Goal: Transaction & Acquisition: Download file/media

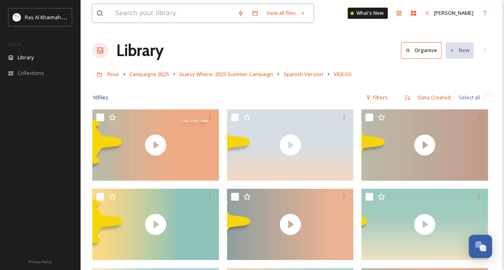
click at [162, 16] on input at bounding box center [172, 13] width 122 height 18
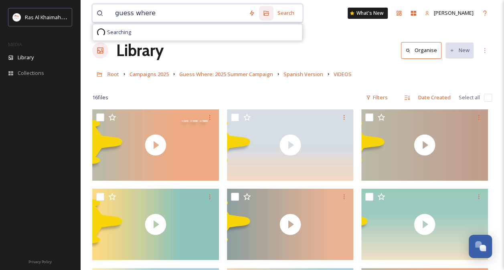
type input "guess where"
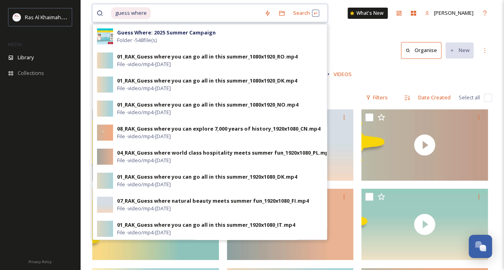
click at [181, 10] on input at bounding box center [206, 13] width 109 height 18
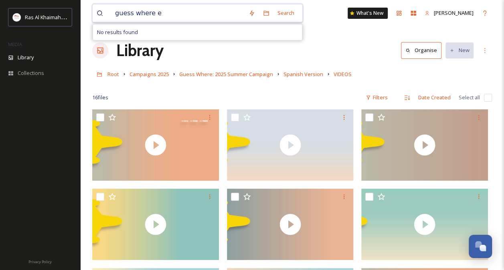
type input "guess where"
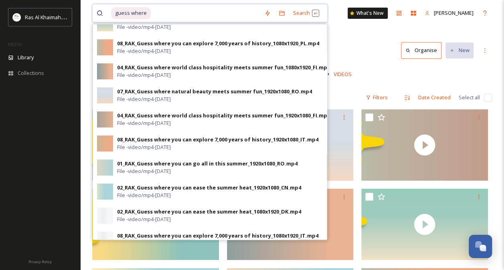
scroll to position [290, 0]
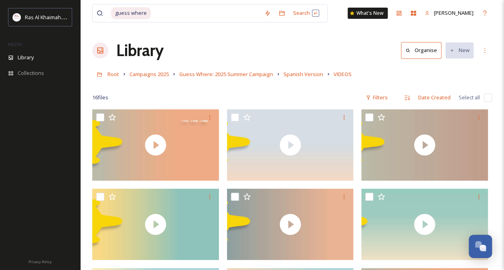
click at [372, 41] on div "Library Organise New" at bounding box center [292, 51] width 400 height 24
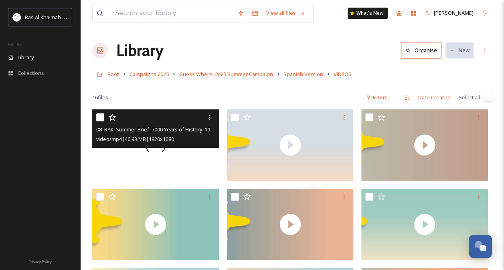
click at [161, 152] on span at bounding box center [156, 145] width 20 height 20
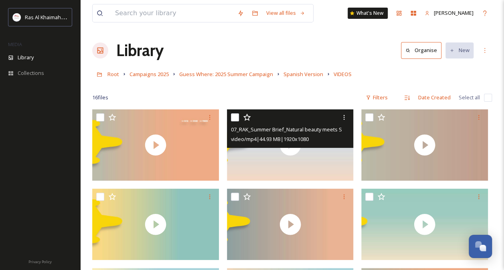
click at [293, 144] on div "07_RAK_Summer Brief_Natural beauty meets Summer fun_1920x1080_SP.mp4 video/mp4 …" at bounding box center [290, 129] width 127 height 39
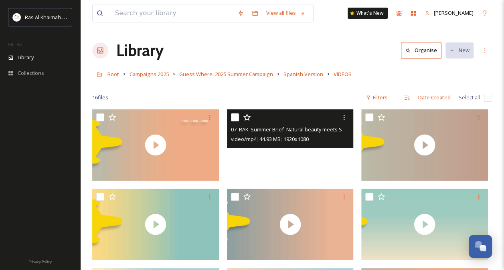
click at [290, 152] on video "07_RAK_Summer Brief_Natural beauty meets Summer fun_1920x1080_SP.mp4" at bounding box center [290, 145] width 127 height 71
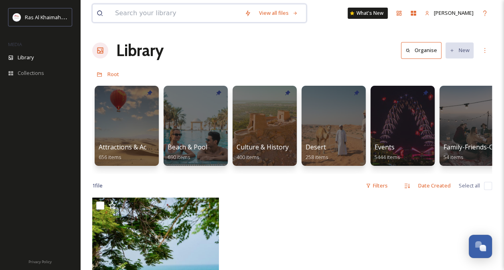
click at [122, 12] on input at bounding box center [176, 13] width 130 height 18
type input "guess where"
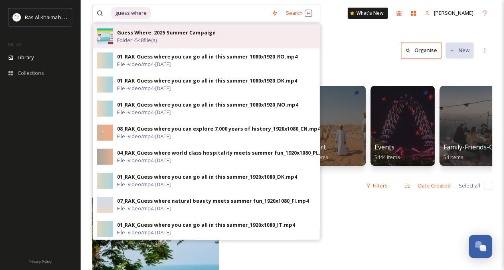
click at [221, 30] on div "Guess Where: 2025 Summer Campaign Folder - 548 file(s)" at bounding box center [216, 36] width 199 height 15
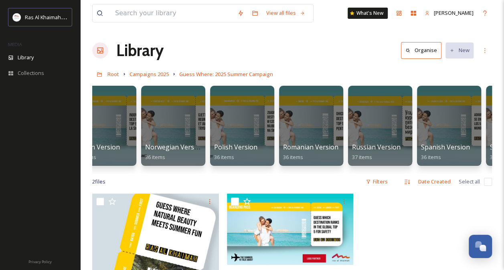
scroll to position [0, 594]
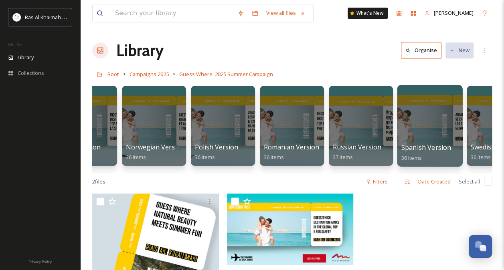
click at [426, 120] on div at bounding box center [429, 126] width 65 height 82
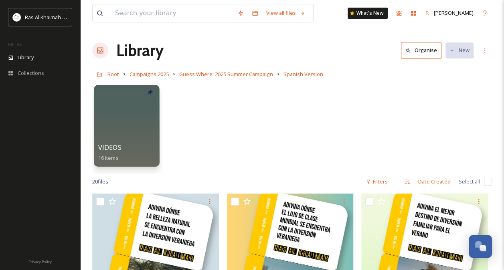
click at [123, 122] on div at bounding box center [126, 126] width 65 height 82
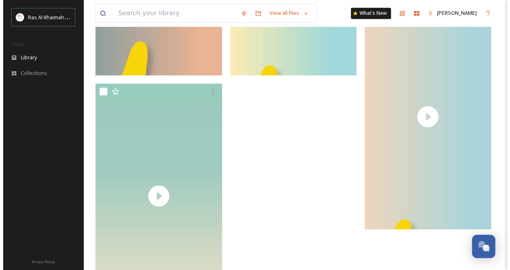
scroll to position [783, 0]
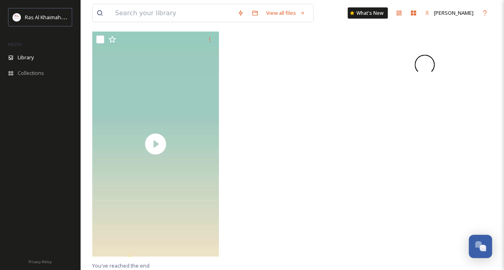
click at [423, 99] on div at bounding box center [425, 65] width 127 height 226
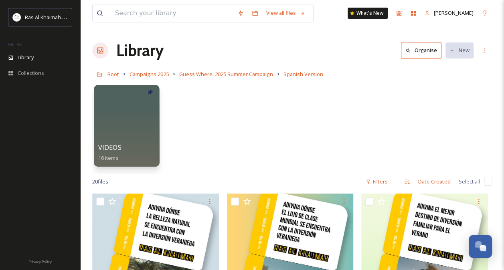
click at [133, 127] on div at bounding box center [126, 126] width 65 height 82
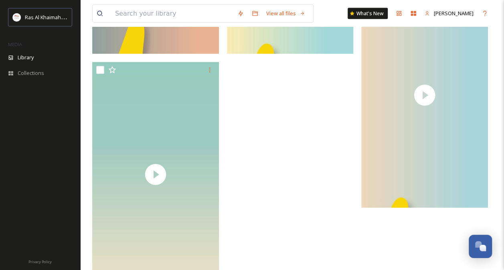
scroll to position [783, 0]
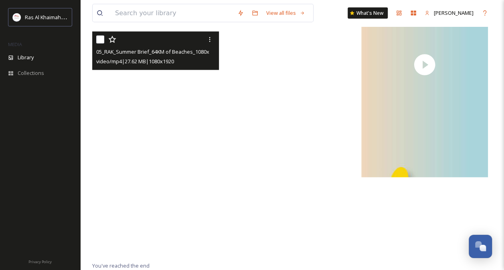
click at [154, 155] on video "05_RAK_Summer Brief_64KM of Beaches_1080x1920_SP.mp4" at bounding box center [155, 145] width 127 height 226
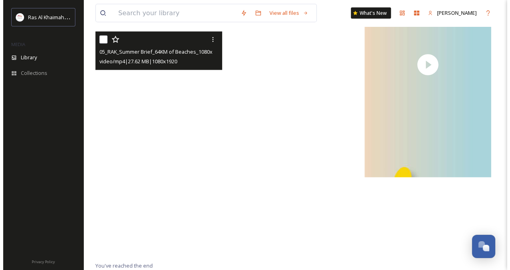
scroll to position [703, 0]
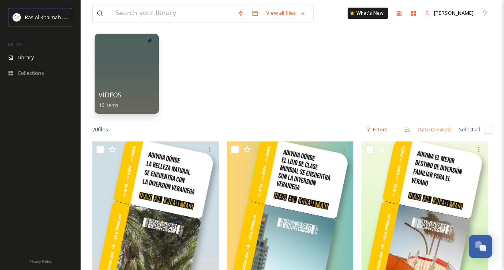
scroll to position [33, 0]
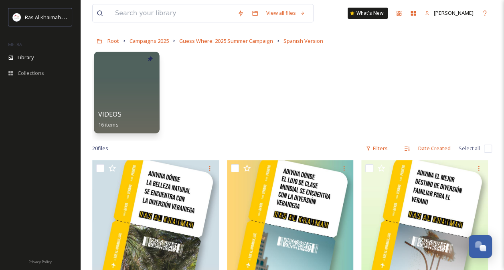
click at [96, 79] on div at bounding box center [126, 93] width 65 height 82
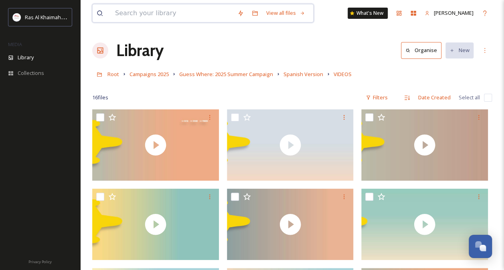
click at [116, 18] on input at bounding box center [172, 13] width 122 height 18
type input "our vacation"
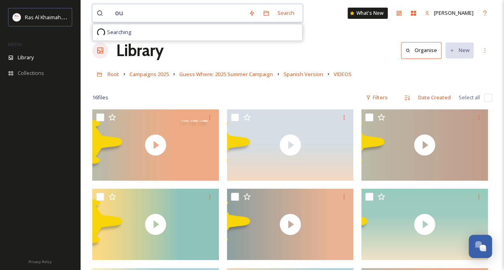
type input "o"
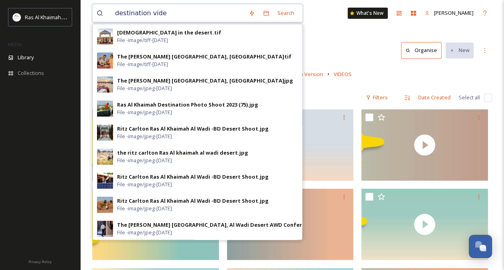
type input "destination video"
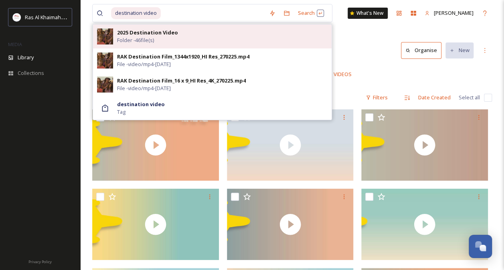
click at [167, 33] on strong "2025 Destination Video" at bounding box center [147, 32] width 61 height 7
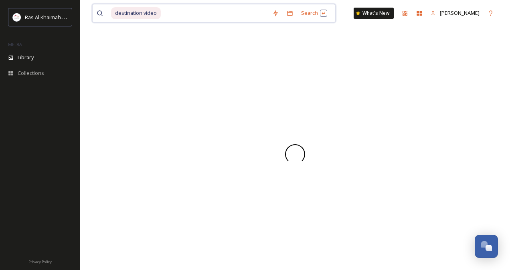
click at [173, 12] on input at bounding box center [215, 13] width 107 height 18
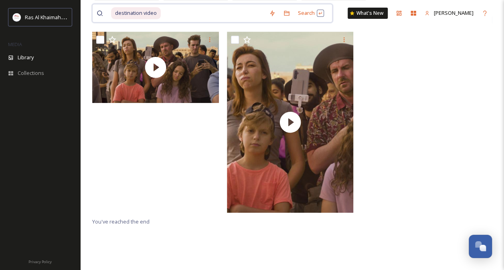
scroll to position [193, 0]
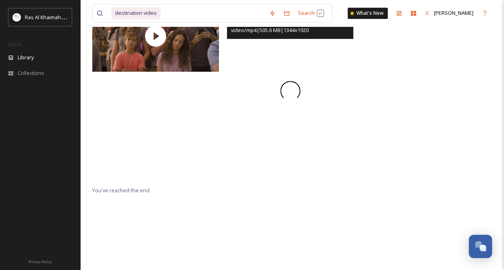
click at [297, 89] on span at bounding box center [290, 91] width 26 height 26
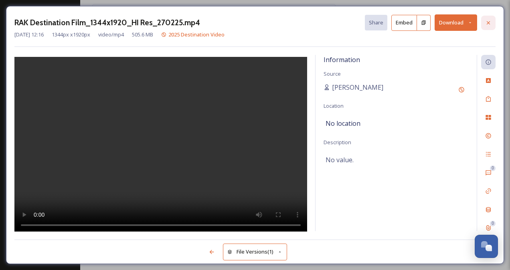
click at [489, 25] on icon at bounding box center [489, 23] width 6 height 6
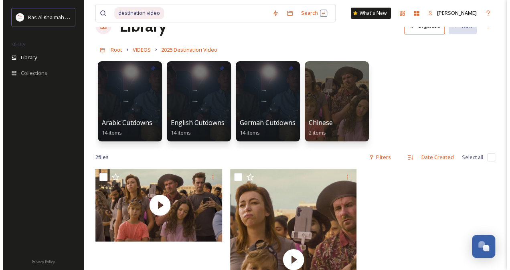
scroll to position [23, 0]
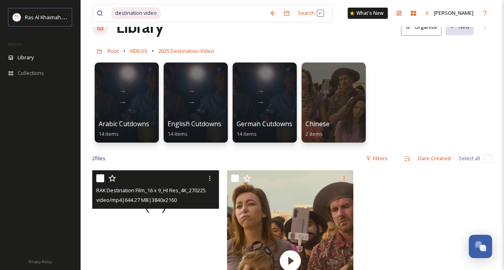
click at [153, 224] on div at bounding box center [155, 206] width 127 height 71
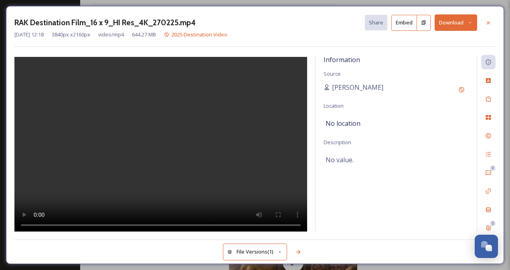
click at [465, 24] on button "Download" at bounding box center [456, 22] width 43 height 16
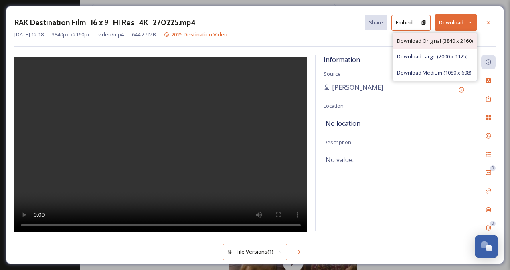
click at [421, 42] on span "Download Original (3840 x 2160)" at bounding box center [435, 41] width 76 height 8
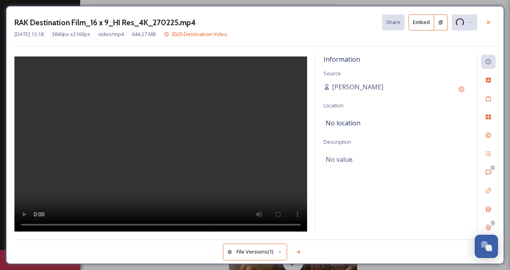
click at [134, 144] on video at bounding box center [160, 145] width 293 height 177
click at [163, 149] on video at bounding box center [160, 145] width 293 height 177
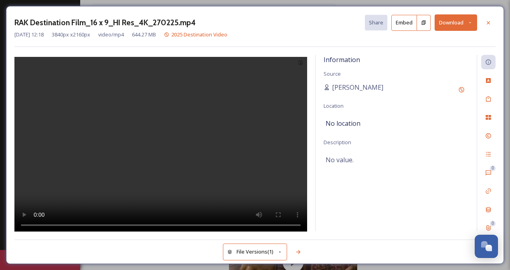
click at [444, 25] on button "Download" at bounding box center [456, 22] width 43 height 16
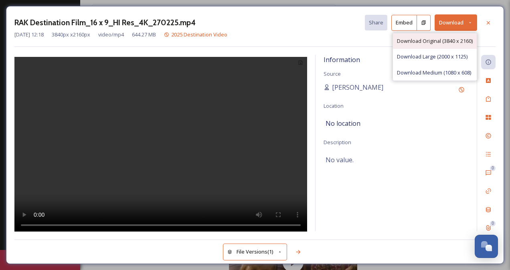
click at [437, 39] on span "Download Original (3840 x 2160)" at bounding box center [435, 41] width 76 height 8
